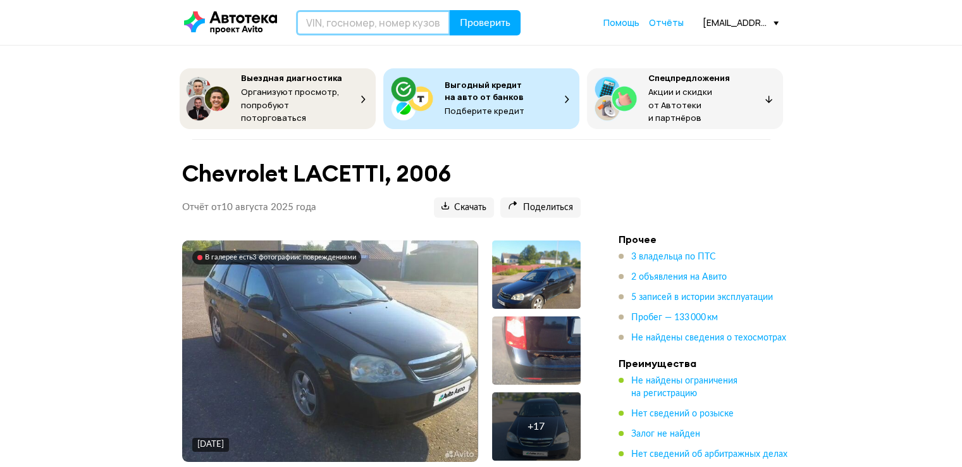
click at [347, 28] on input "text" at bounding box center [373, 22] width 154 height 25
type input "[PERSON_NAME]"
type input "Т575СУ69"
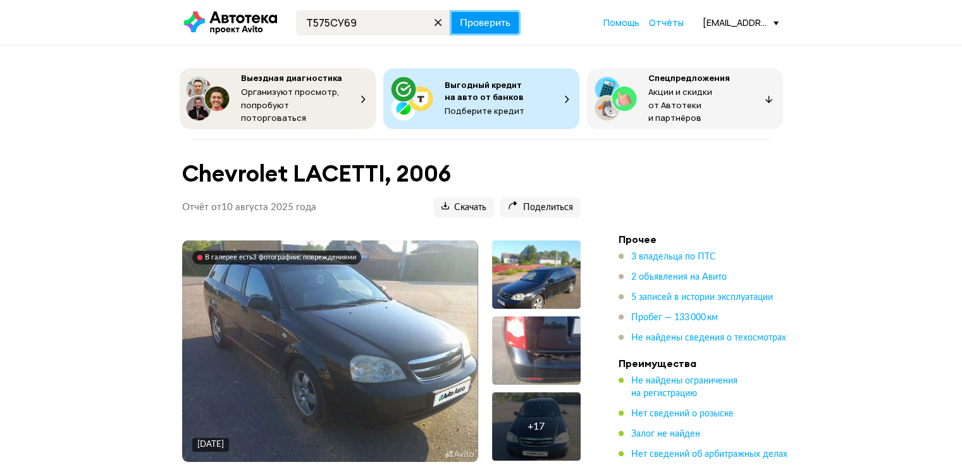
click at [489, 26] on span "Проверить" at bounding box center [485, 23] width 51 height 10
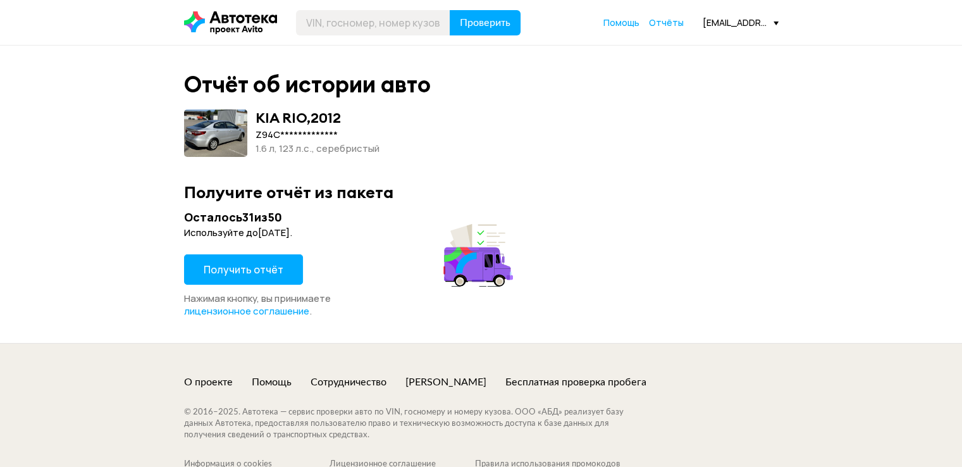
click at [230, 276] on button "Получить отчёт" at bounding box center [243, 269] width 119 height 30
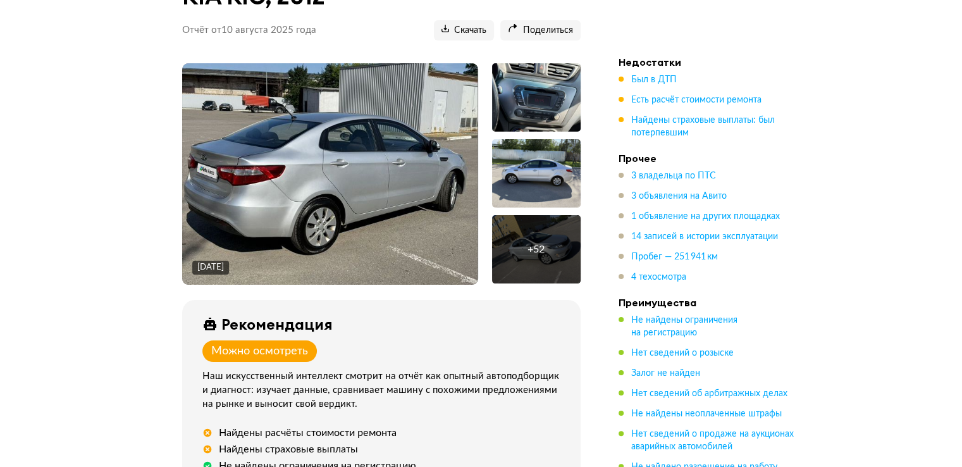
scroll to position [190, 0]
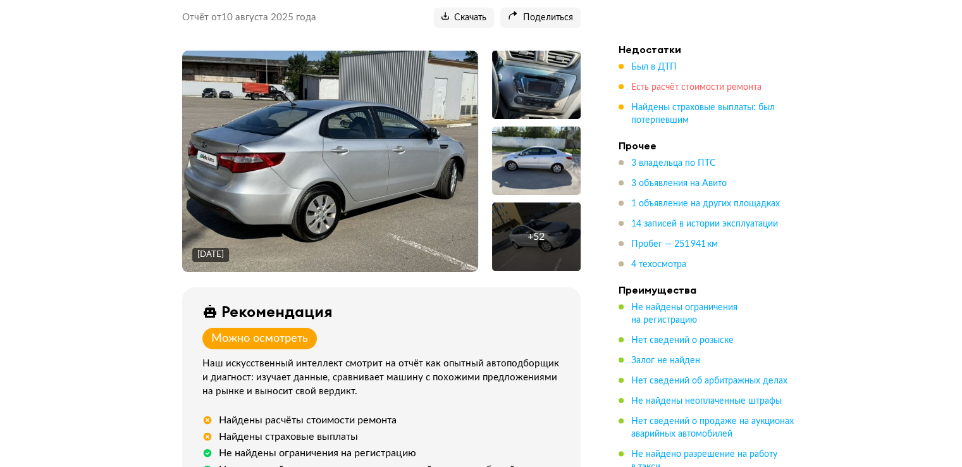
click at [701, 84] on span "Есть расчёт стоимости ремонта" at bounding box center [696, 87] width 130 height 9
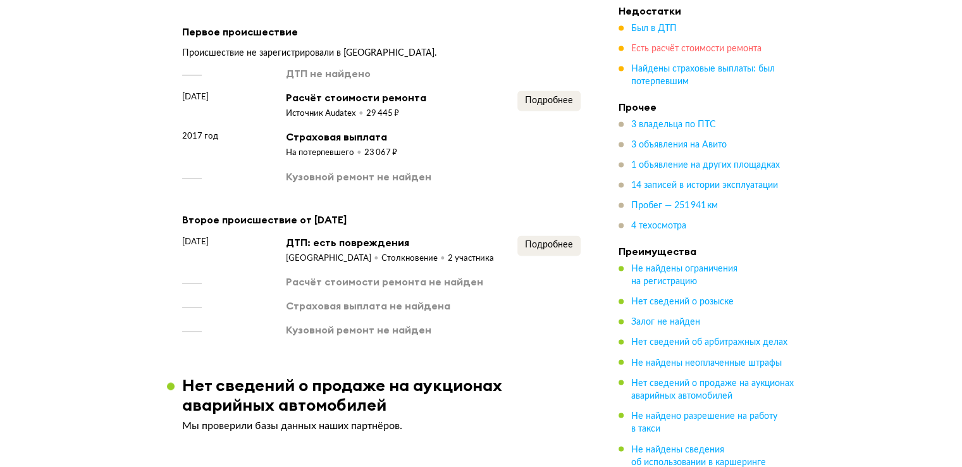
scroll to position [2047, 0]
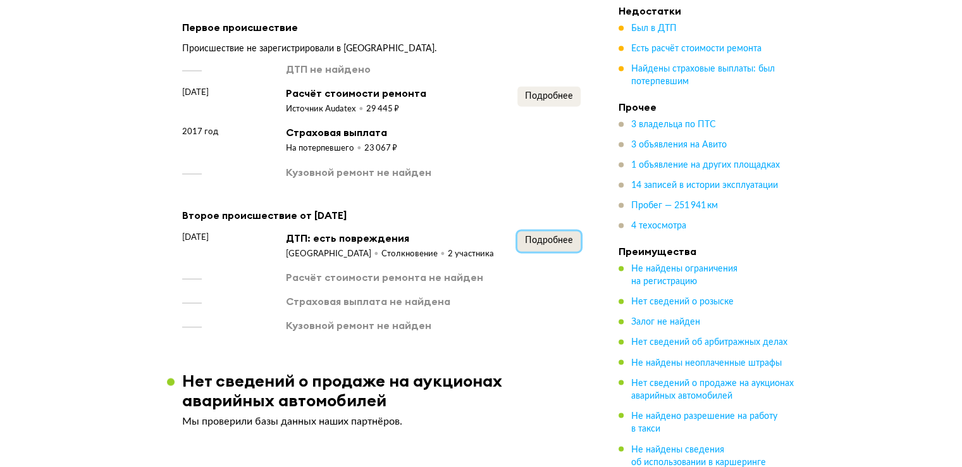
click at [564, 236] on span "Подробнее" at bounding box center [549, 240] width 48 height 9
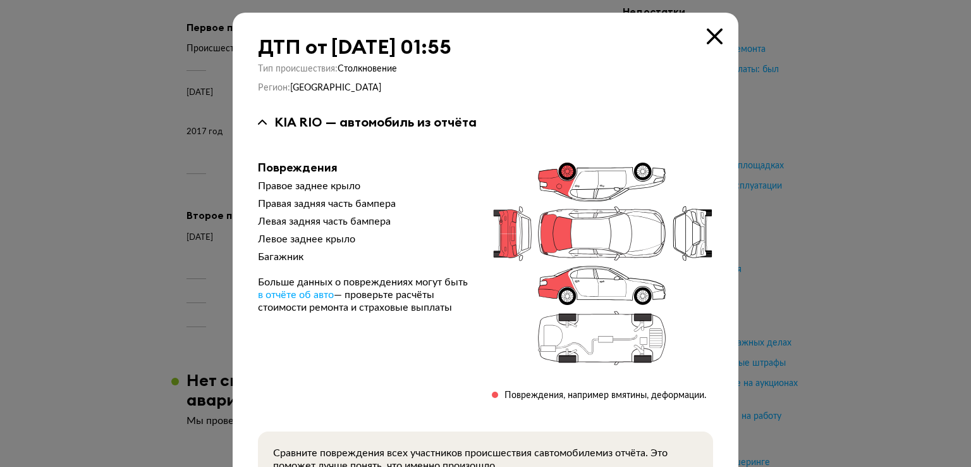
click at [709, 36] on icon at bounding box center [715, 36] width 16 height 16
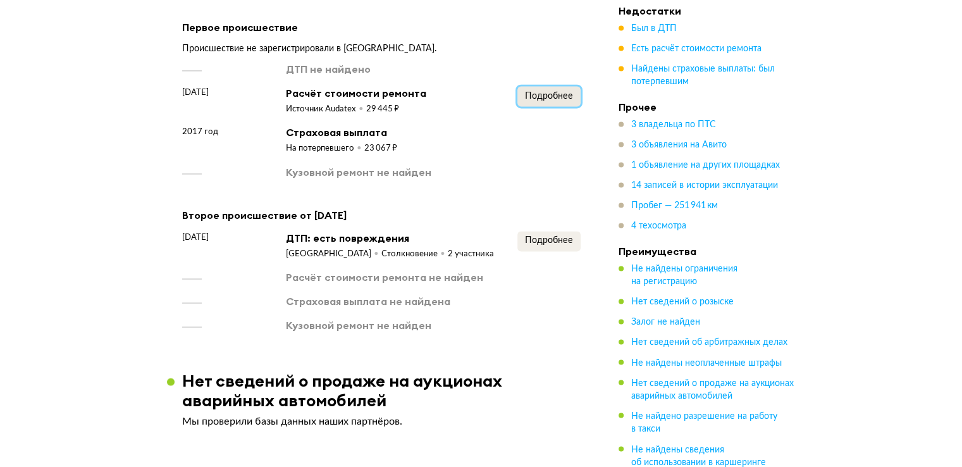
click at [551, 92] on span "Подробнее" at bounding box center [549, 96] width 48 height 9
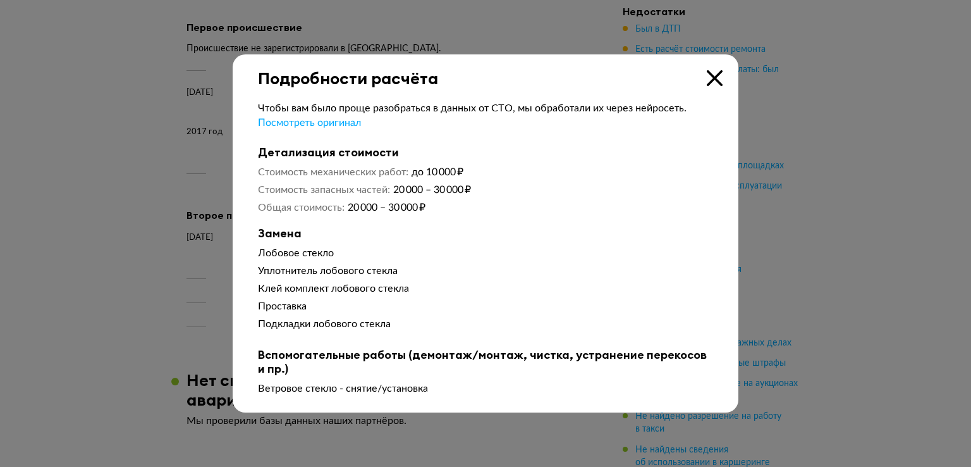
click at [714, 80] on icon at bounding box center [715, 78] width 16 height 16
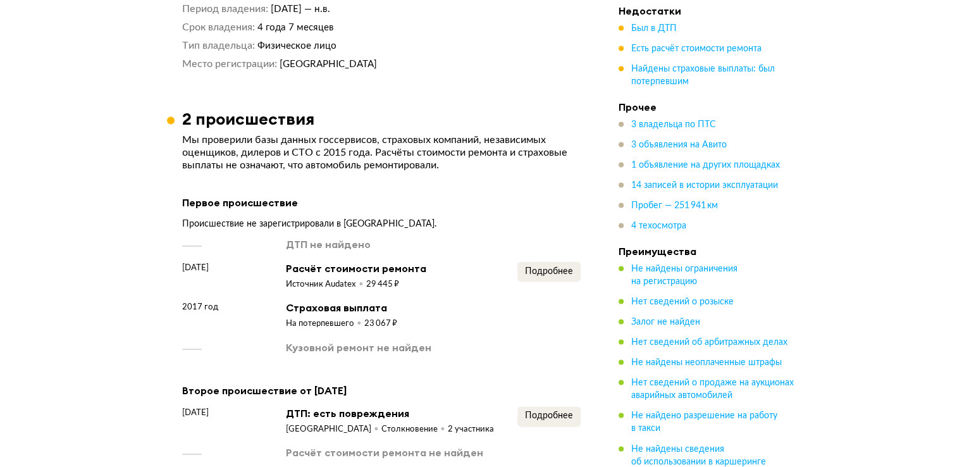
scroll to position [1858, 0]
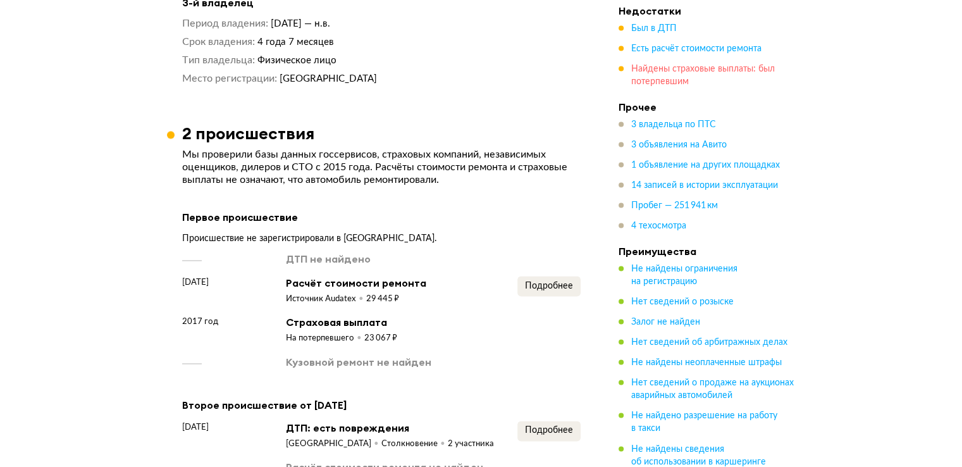
click at [711, 73] on span "Найдены страховые выплаты: был потерпевшим" at bounding box center [703, 75] width 144 height 21
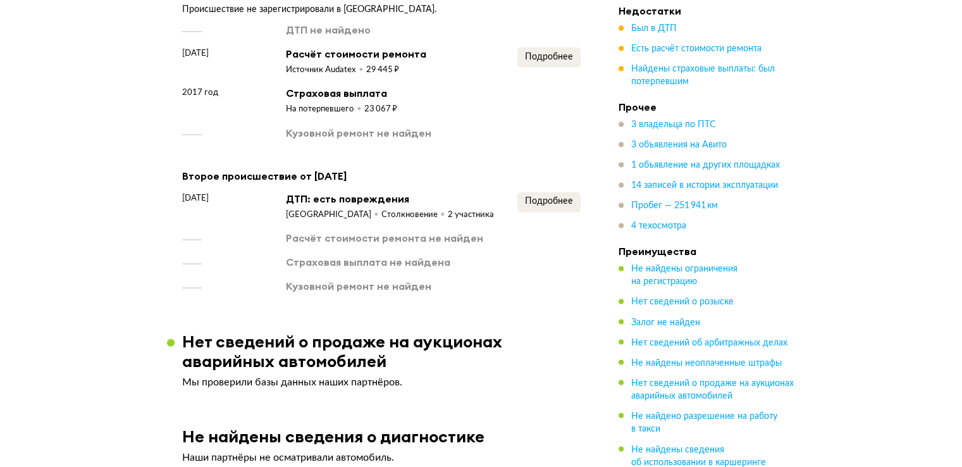
scroll to position [2150, 0]
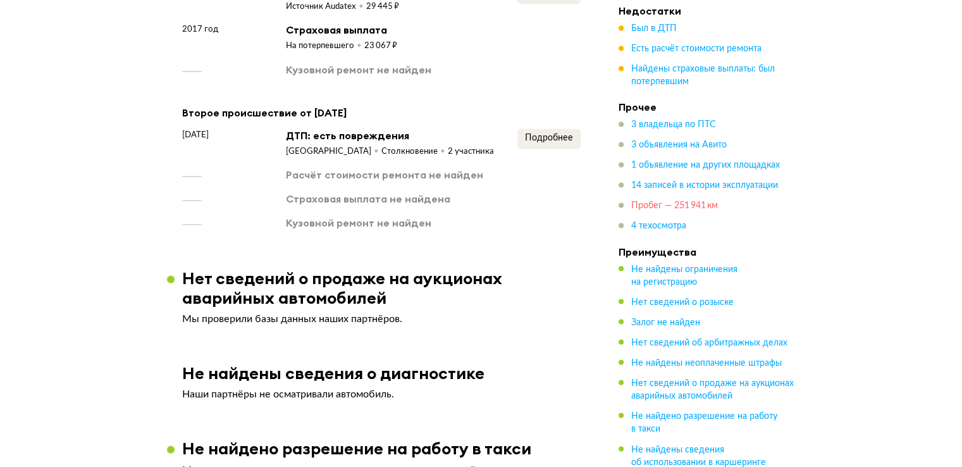
click at [672, 206] on span "Пробег — 251 941 км" at bounding box center [674, 206] width 87 height 9
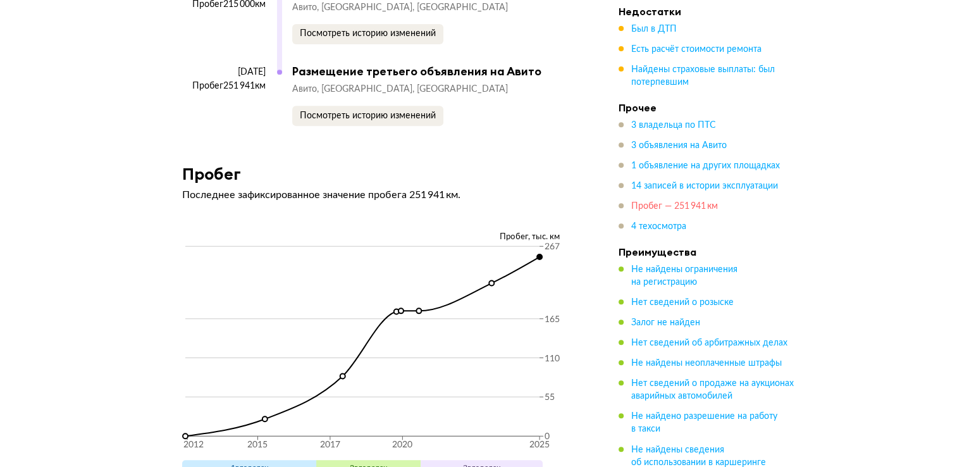
scroll to position [5372, 0]
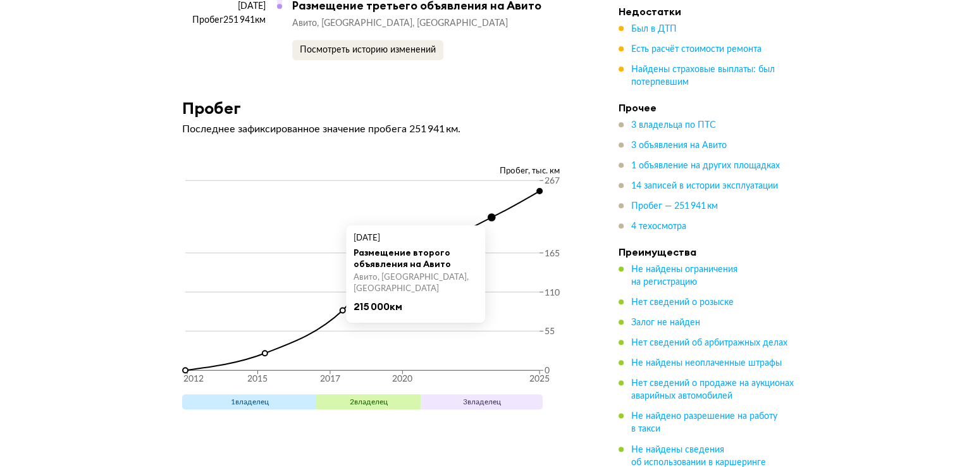
click at [491, 214] on circle at bounding box center [491, 217] width 7 height 7
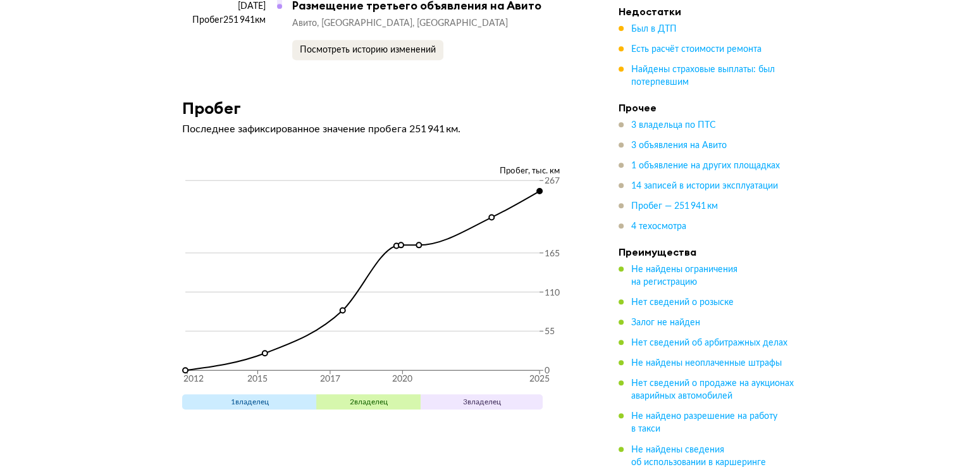
click at [538, 177] on icon "2012 2015 2017 2020 2025 0 55 110 165 267" at bounding box center [381, 284] width 398 height 215
click at [538, 188] on circle at bounding box center [539, 190] width 5 height 5
click at [663, 147] on span "3 объявления на Авито" at bounding box center [678, 145] width 95 height 9
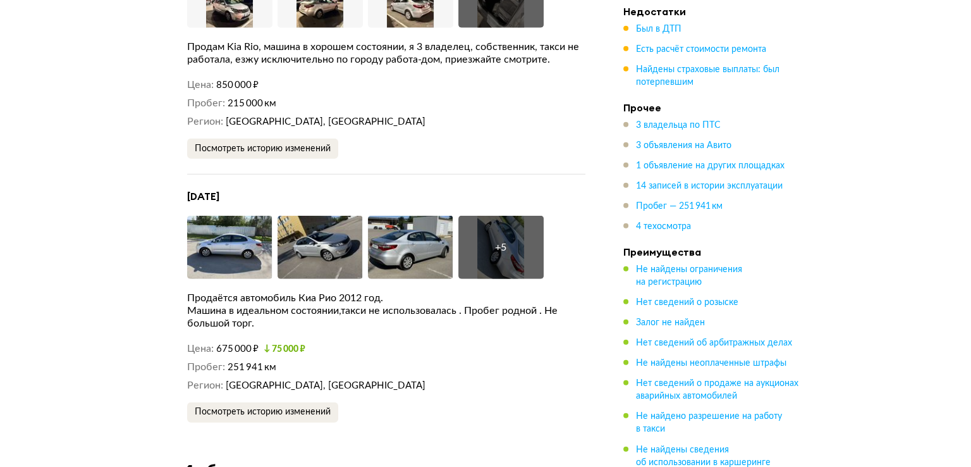
scroll to position [3318, 0]
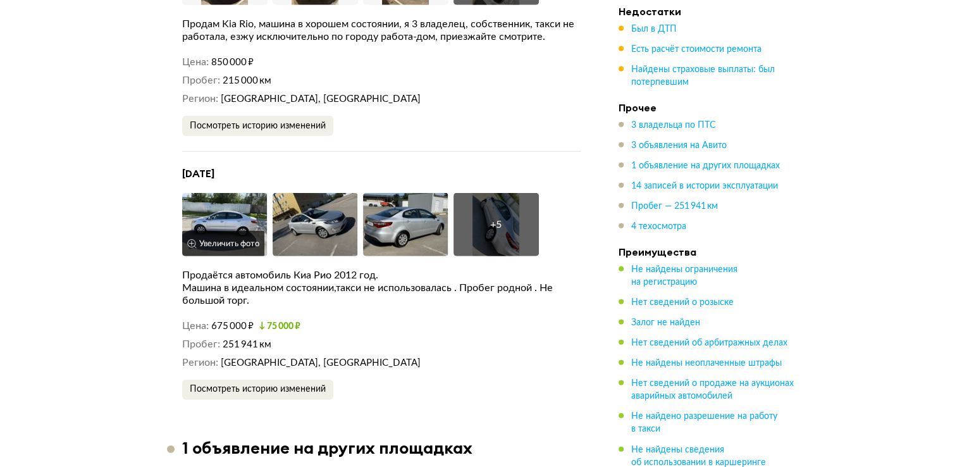
click at [212, 193] on img at bounding box center [224, 224] width 85 height 63
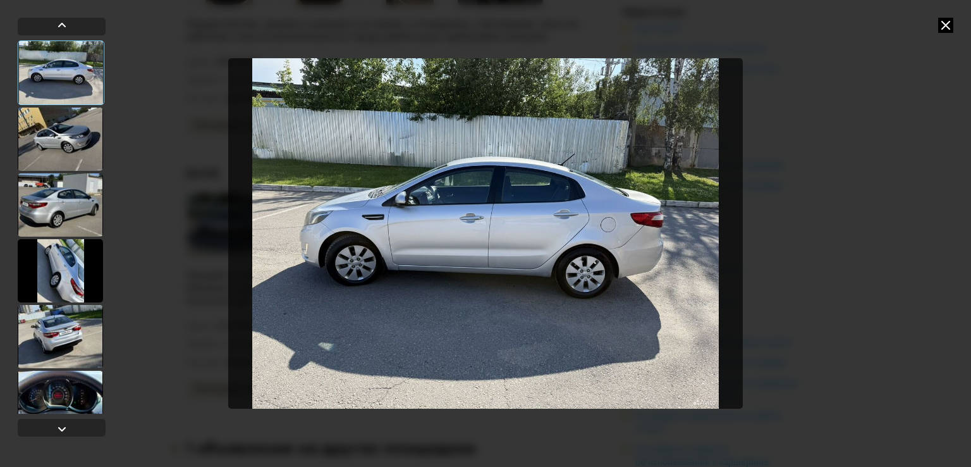
click at [51, 138] on div at bounding box center [60, 138] width 85 height 63
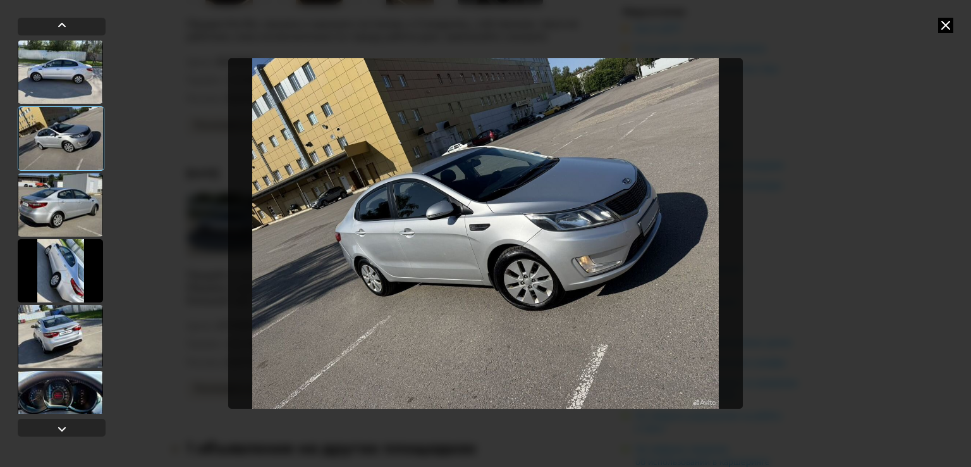
click at [52, 205] on div at bounding box center [60, 204] width 85 height 63
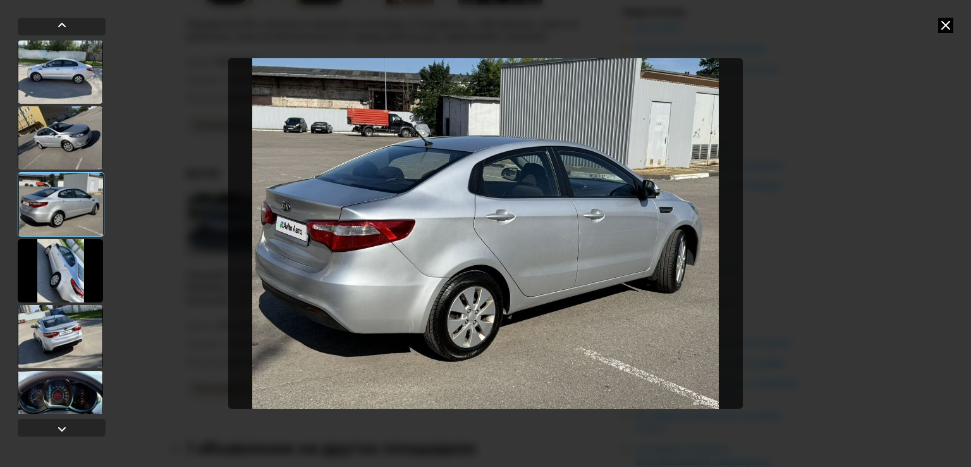
click at [68, 307] on div at bounding box center [60, 336] width 85 height 63
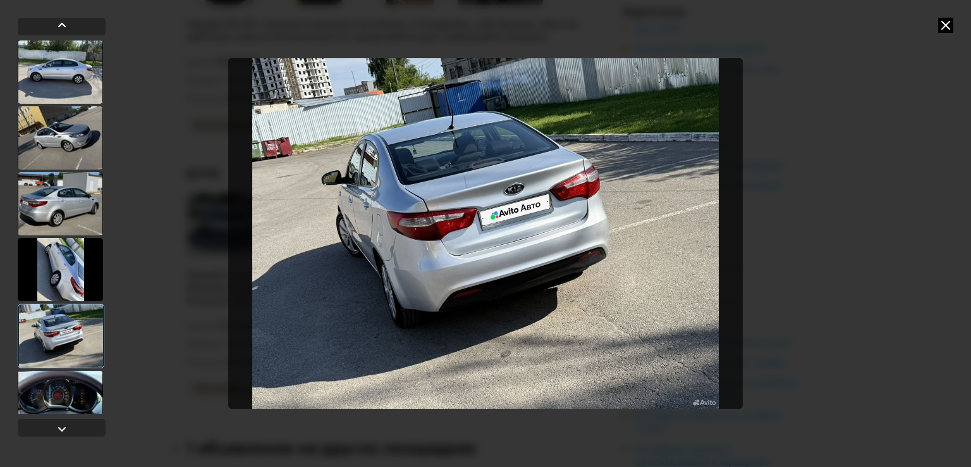
click at [59, 332] on div at bounding box center [61, 336] width 87 height 64
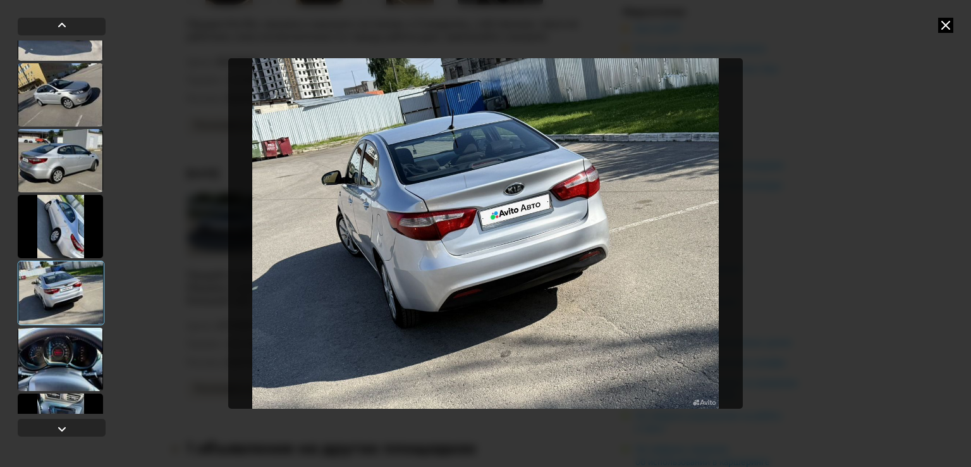
scroll to position [126, 0]
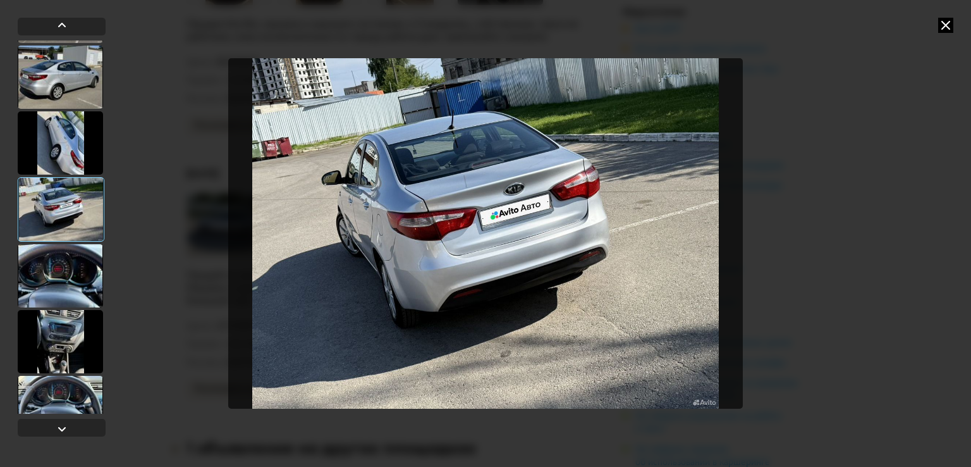
click at [71, 281] on div at bounding box center [60, 275] width 85 height 63
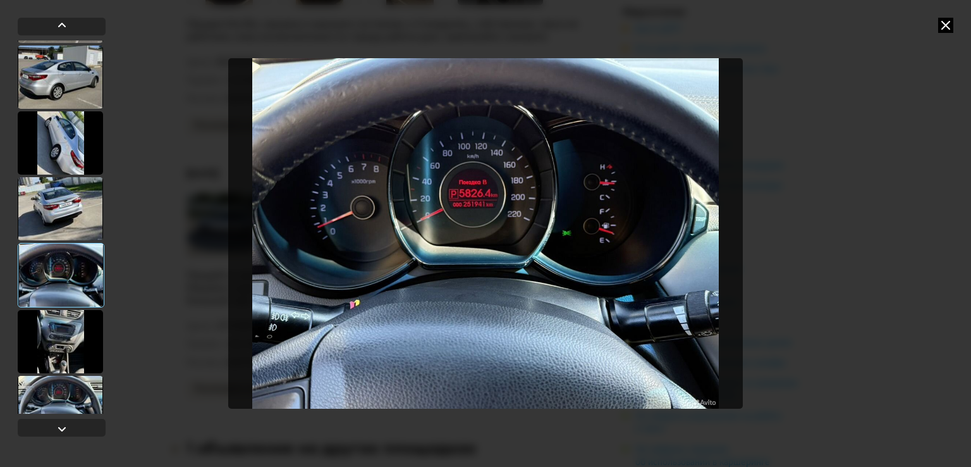
click at [63, 324] on div at bounding box center [60, 341] width 85 height 63
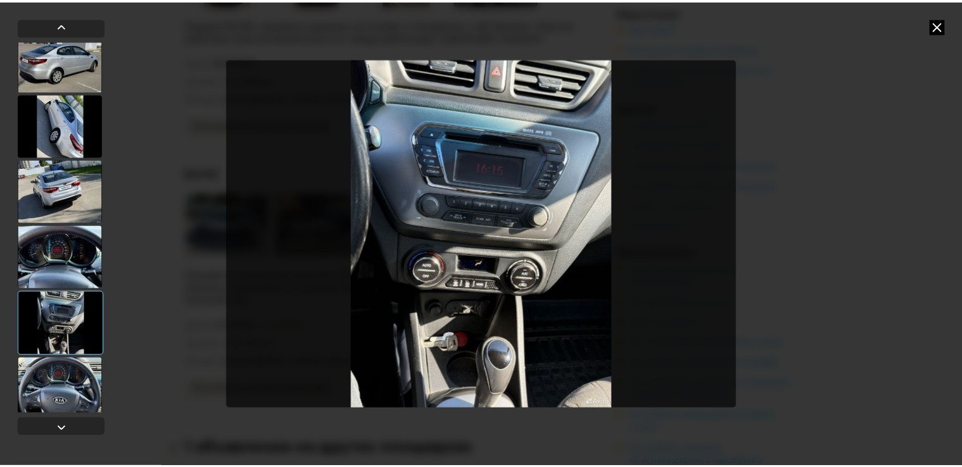
scroll to position [154, 0]
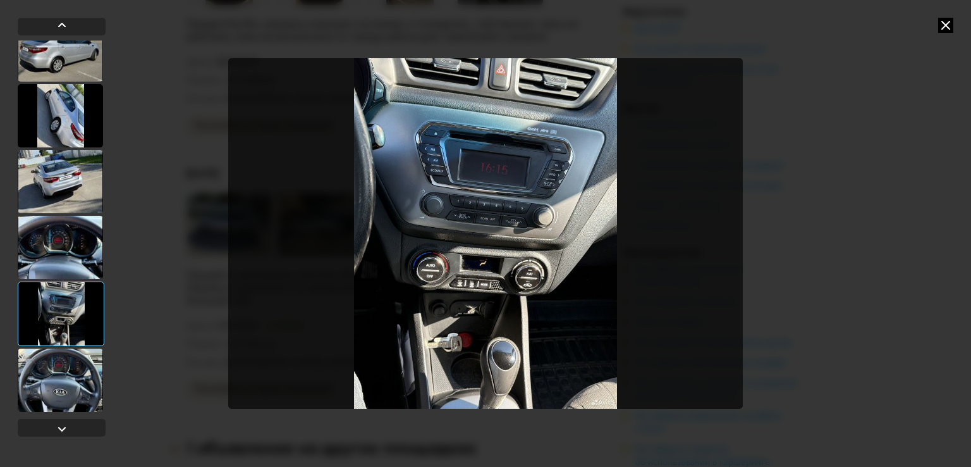
click at [63, 362] on div at bounding box center [60, 379] width 85 height 63
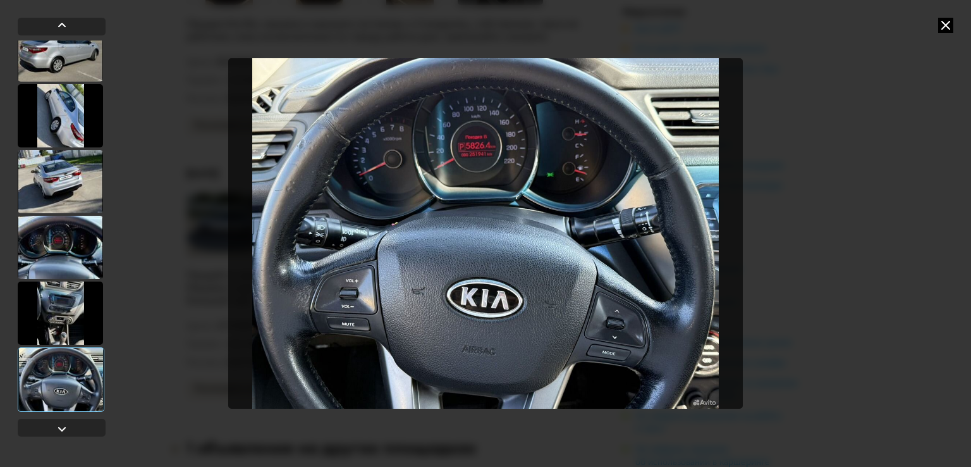
click at [69, 321] on div at bounding box center [60, 312] width 85 height 63
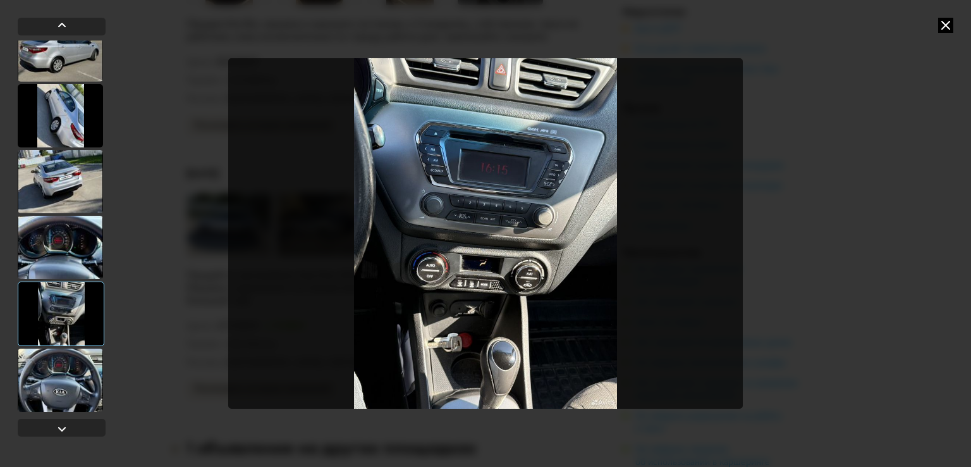
click at [944, 25] on icon at bounding box center [945, 25] width 15 height 15
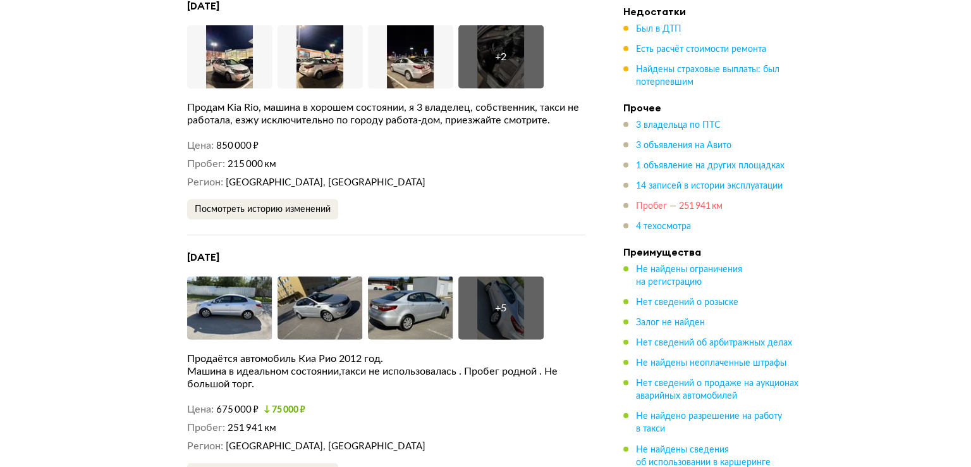
scroll to position [3318, 0]
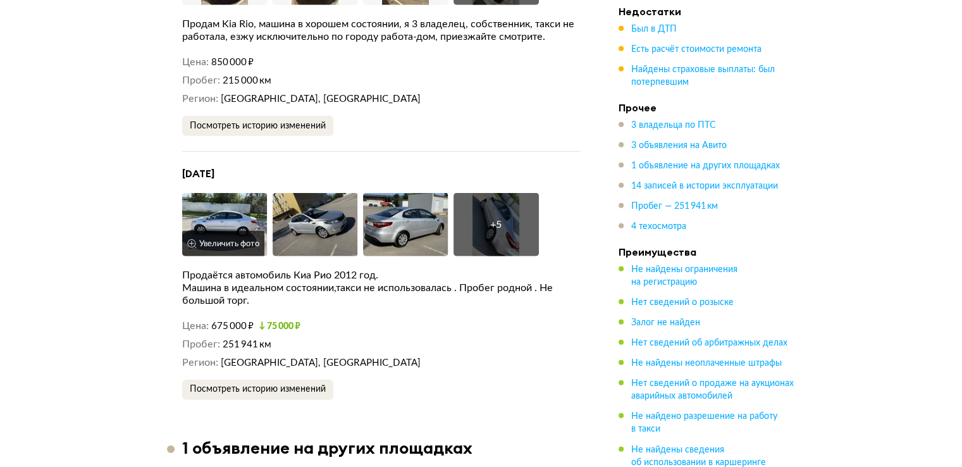
click at [213, 193] on img at bounding box center [224, 224] width 85 height 63
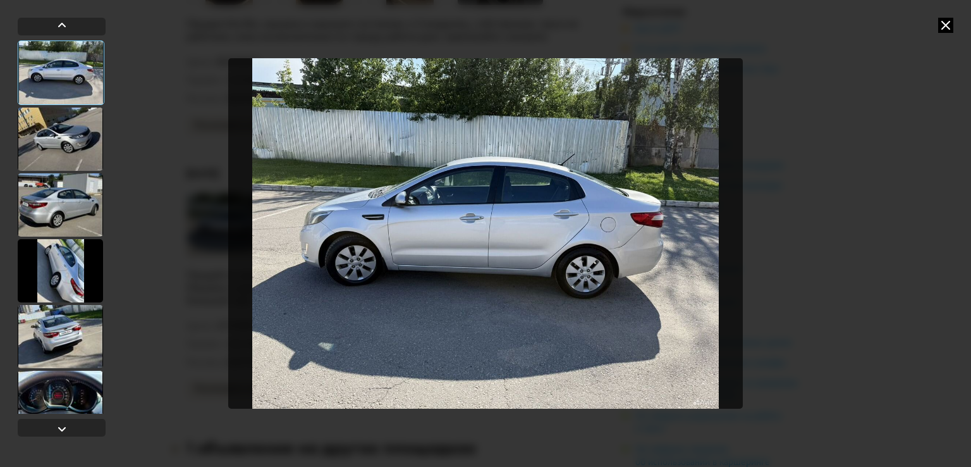
click at [55, 130] on div at bounding box center [60, 138] width 85 height 63
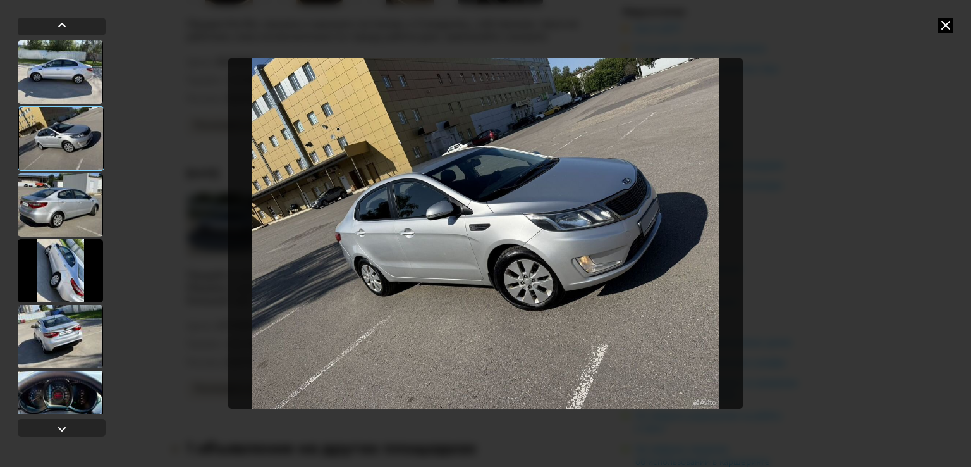
click at [69, 196] on div at bounding box center [60, 204] width 85 height 63
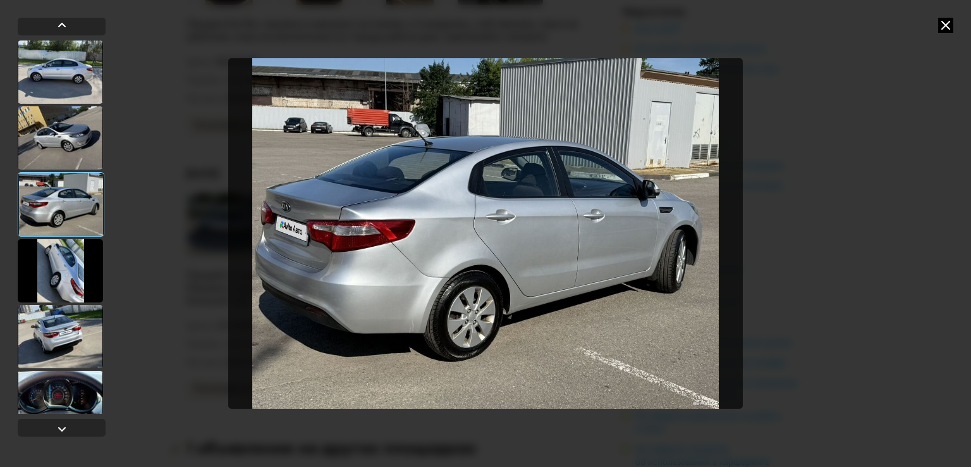
click at [63, 263] on div at bounding box center [60, 270] width 85 height 63
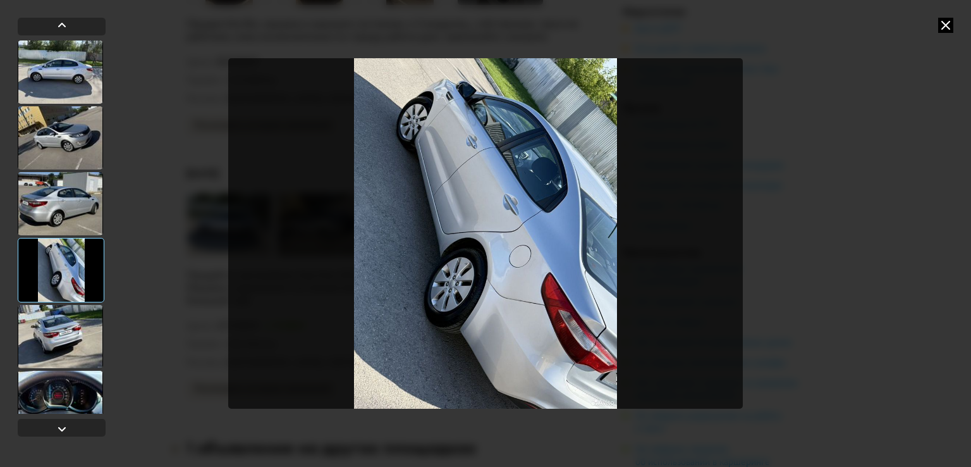
click at [52, 332] on div at bounding box center [60, 336] width 85 height 63
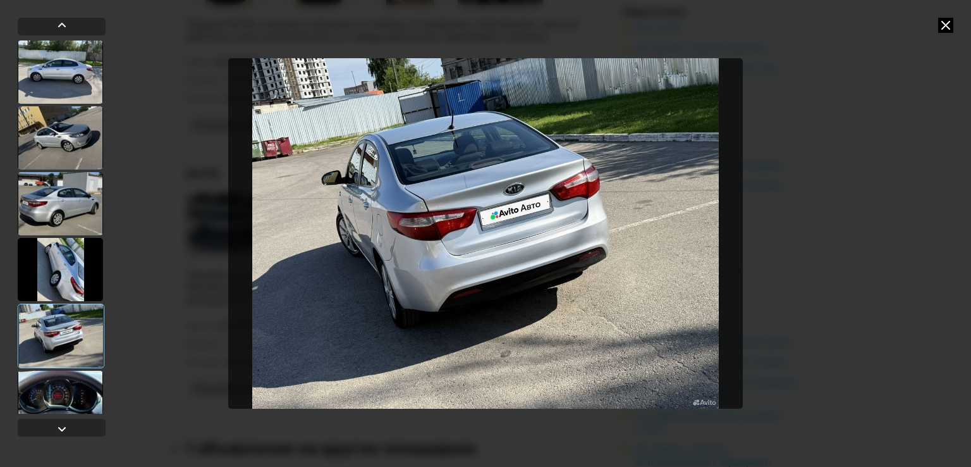
click at [75, 401] on div at bounding box center [60, 402] width 85 height 63
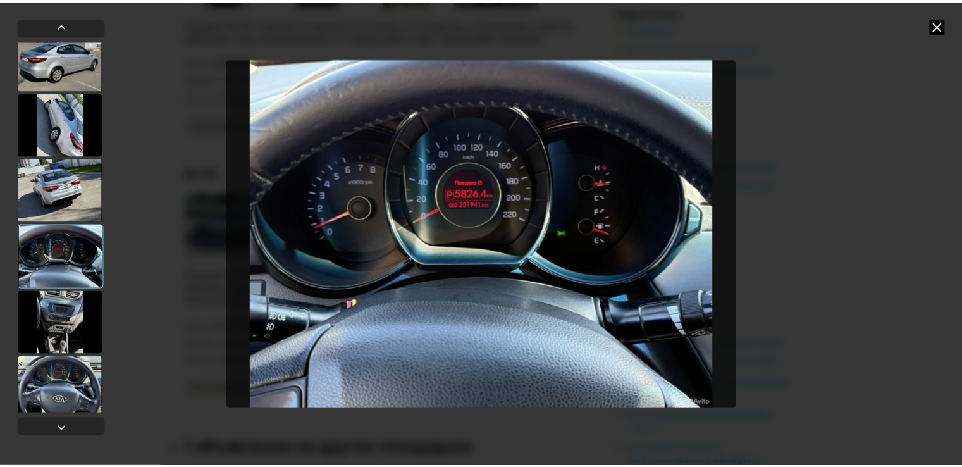
scroll to position [154, 0]
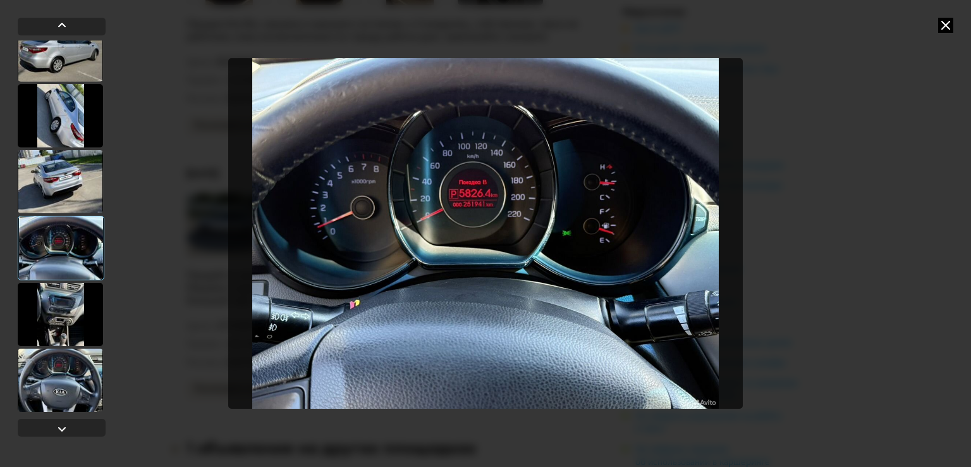
click at [48, 336] on div at bounding box center [60, 314] width 85 height 63
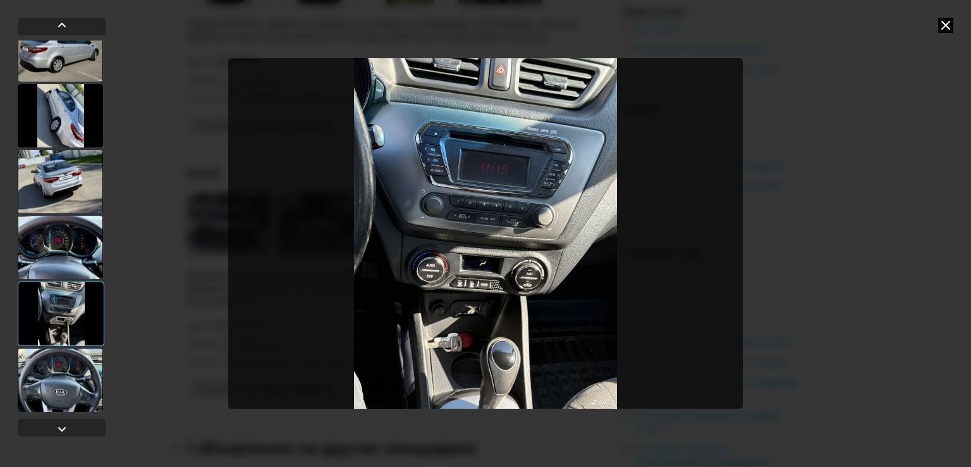
click at [52, 368] on div at bounding box center [60, 379] width 85 height 63
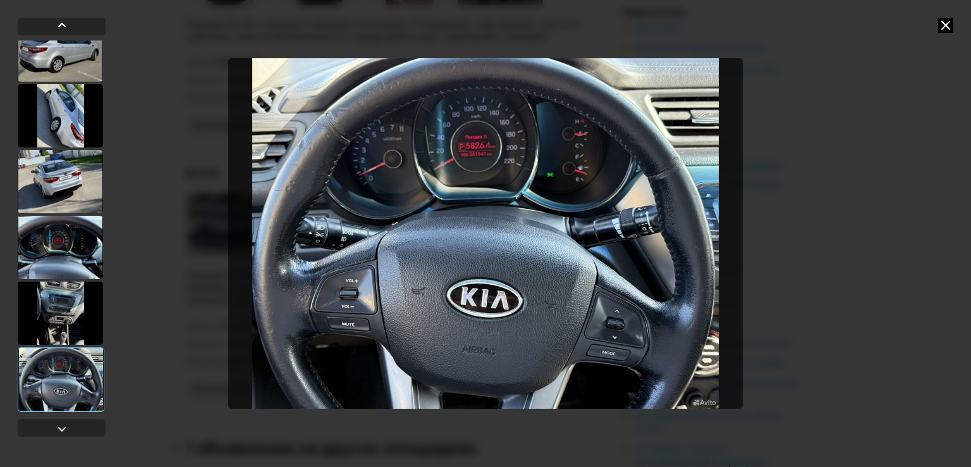
click at [943, 27] on icon at bounding box center [945, 25] width 15 height 15
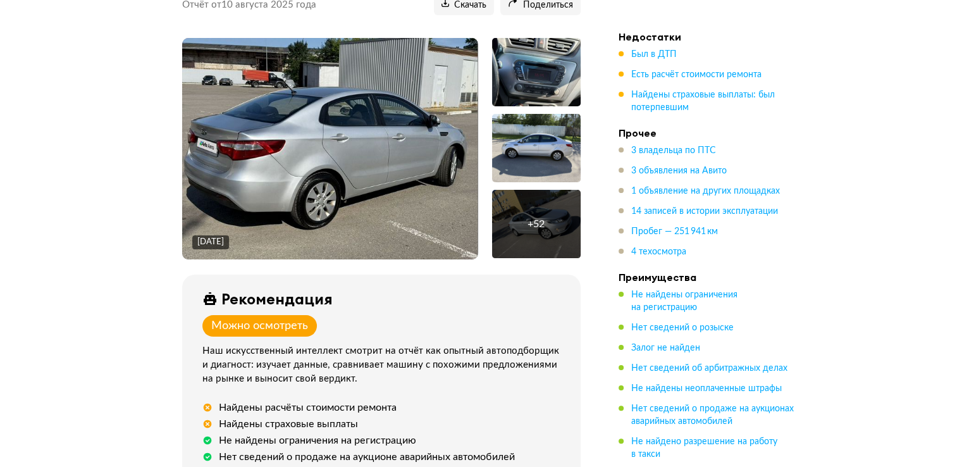
scroll to position [126, 0]
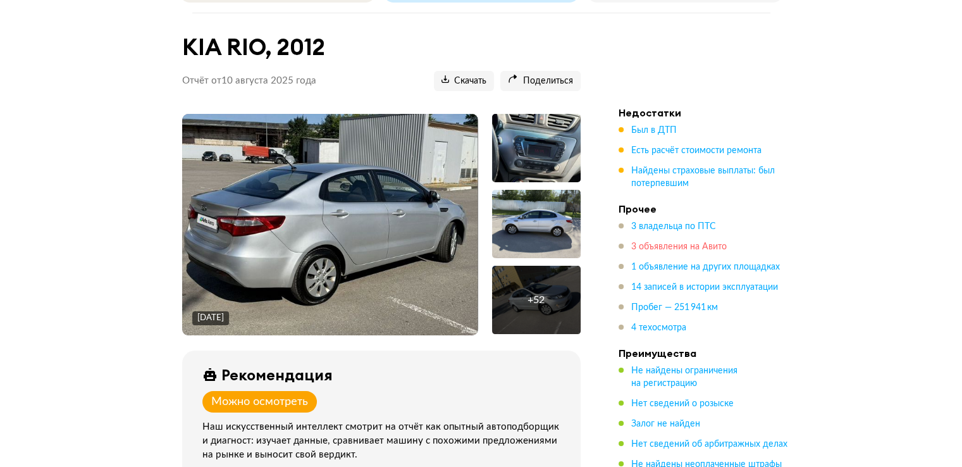
click at [677, 242] on span "3 объявления на Авито" at bounding box center [678, 246] width 95 height 9
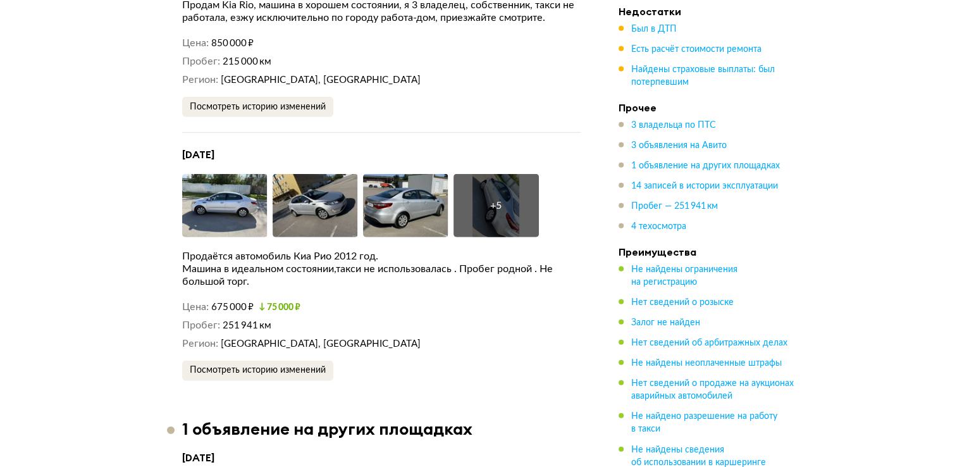
scroll to position [3318, 0]
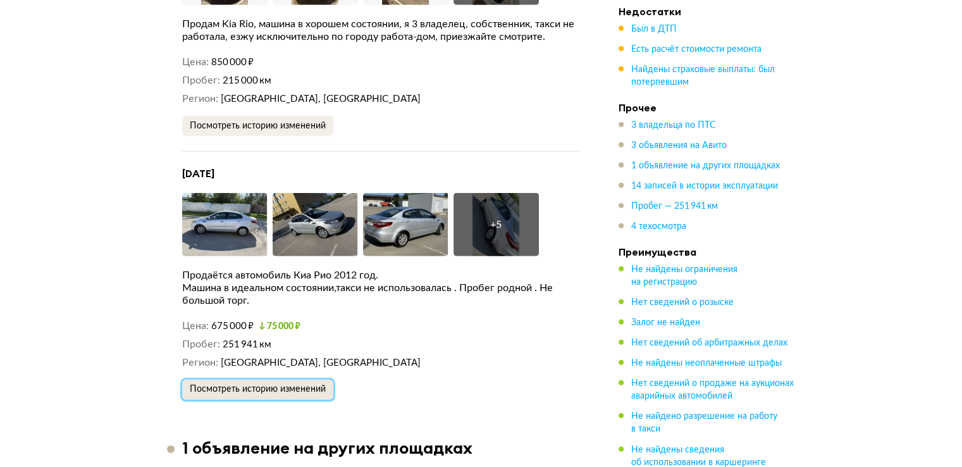
click at [286, 384] on span "Посмотреть историю изменений" at bounding box center [258, 388] width 136 height 9
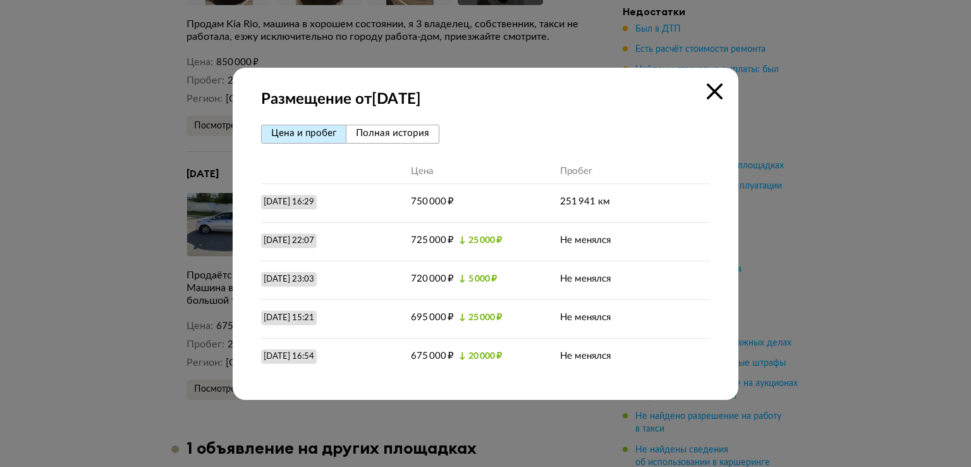
click at [713, 92] on icon at bounding box center [715, 91] width 16 height 16
